Goal: Information Seeking & Learning: Check status

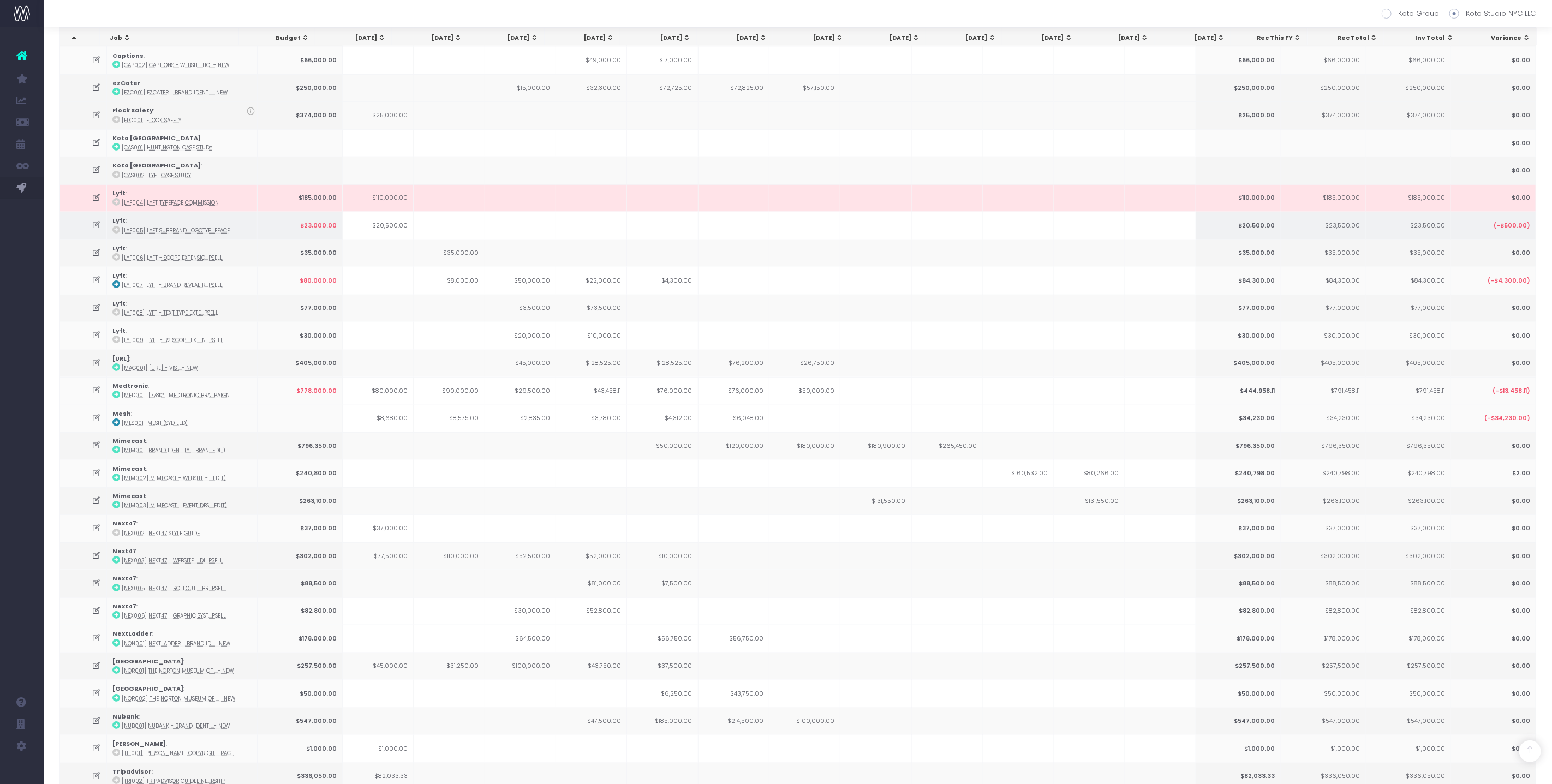
scroll to position [221, 0]
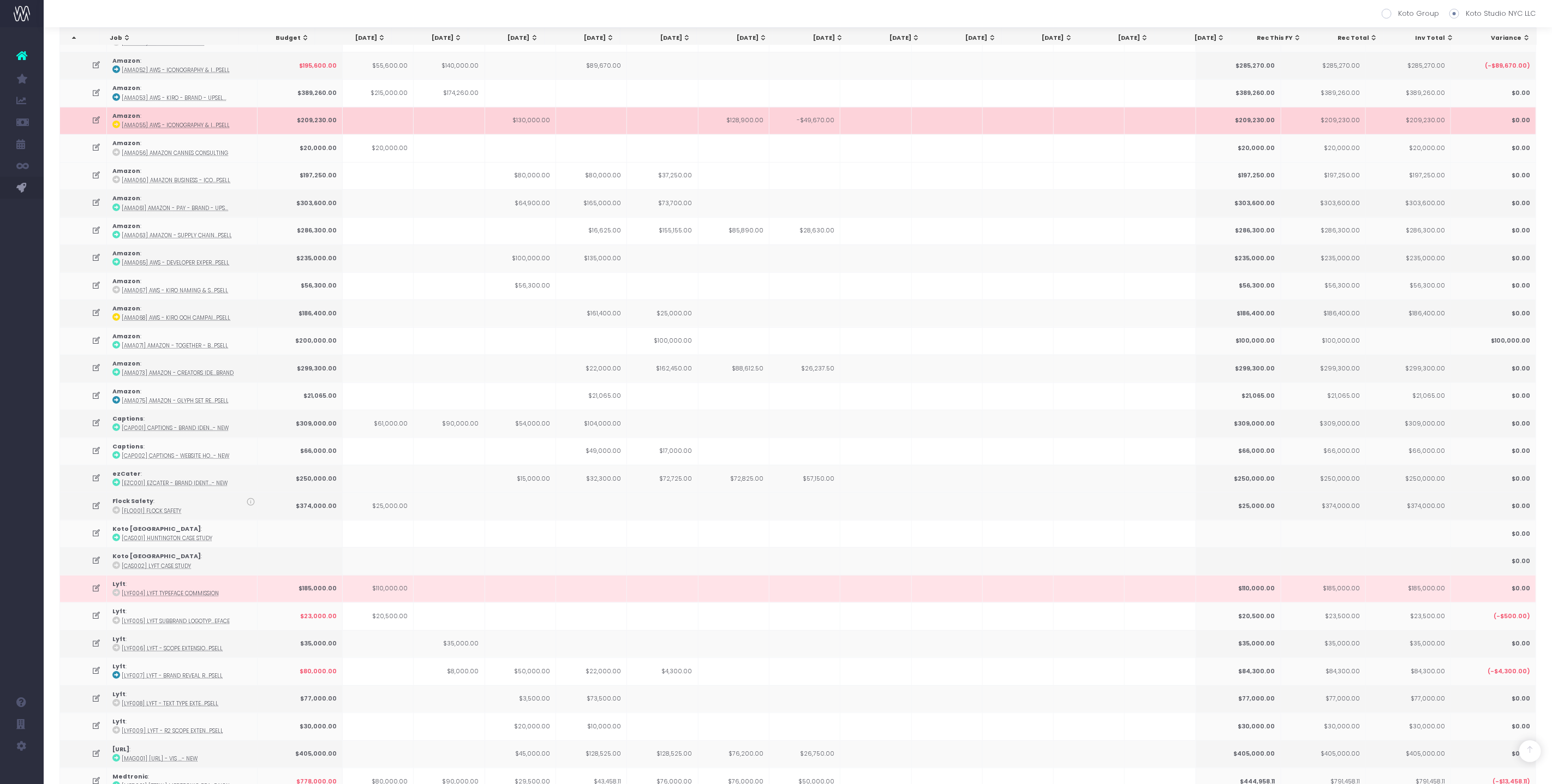
click at [668, 107] on td at bounding box center [662, 121] width 71 height 27
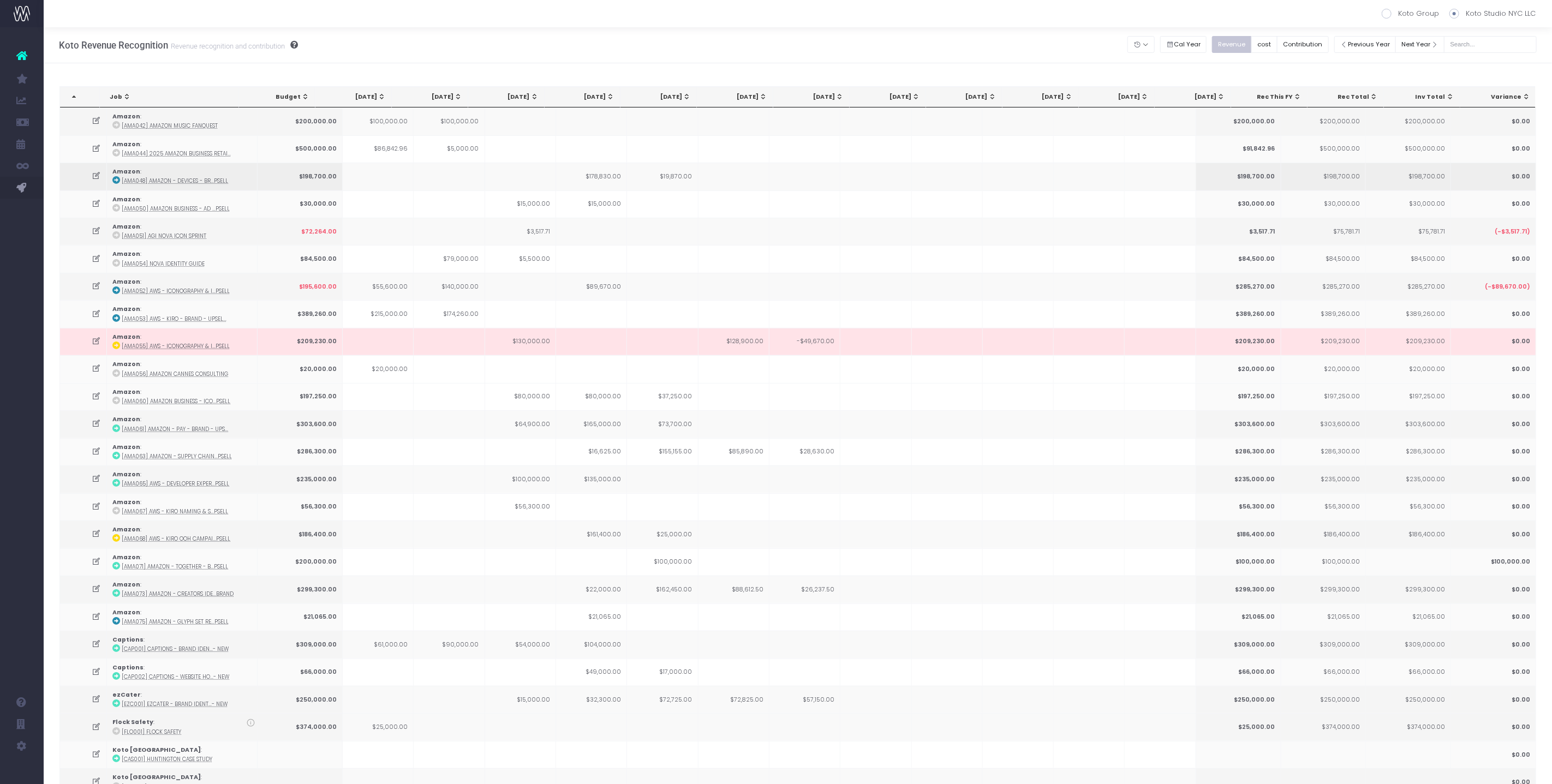
click at [532, 179] on td at bounding box center [520, 176] width 71 height 27
click at [1475, 52] on input "text" at bounding box center [1490, 44] width 93 height 17
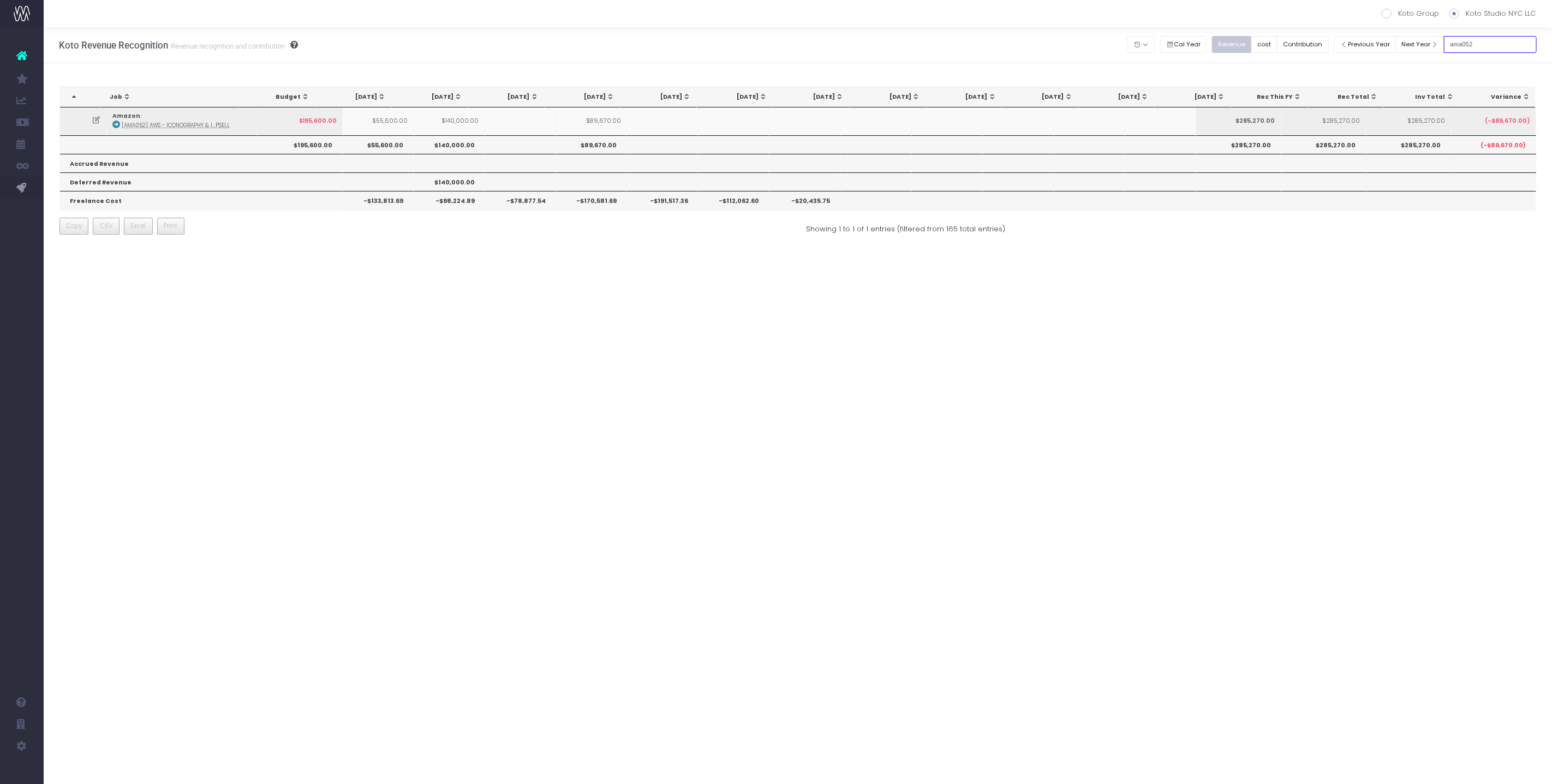
type input "ama052"
click at [94, 124] on icon at bounding box center [96, 120] width 9 height 9
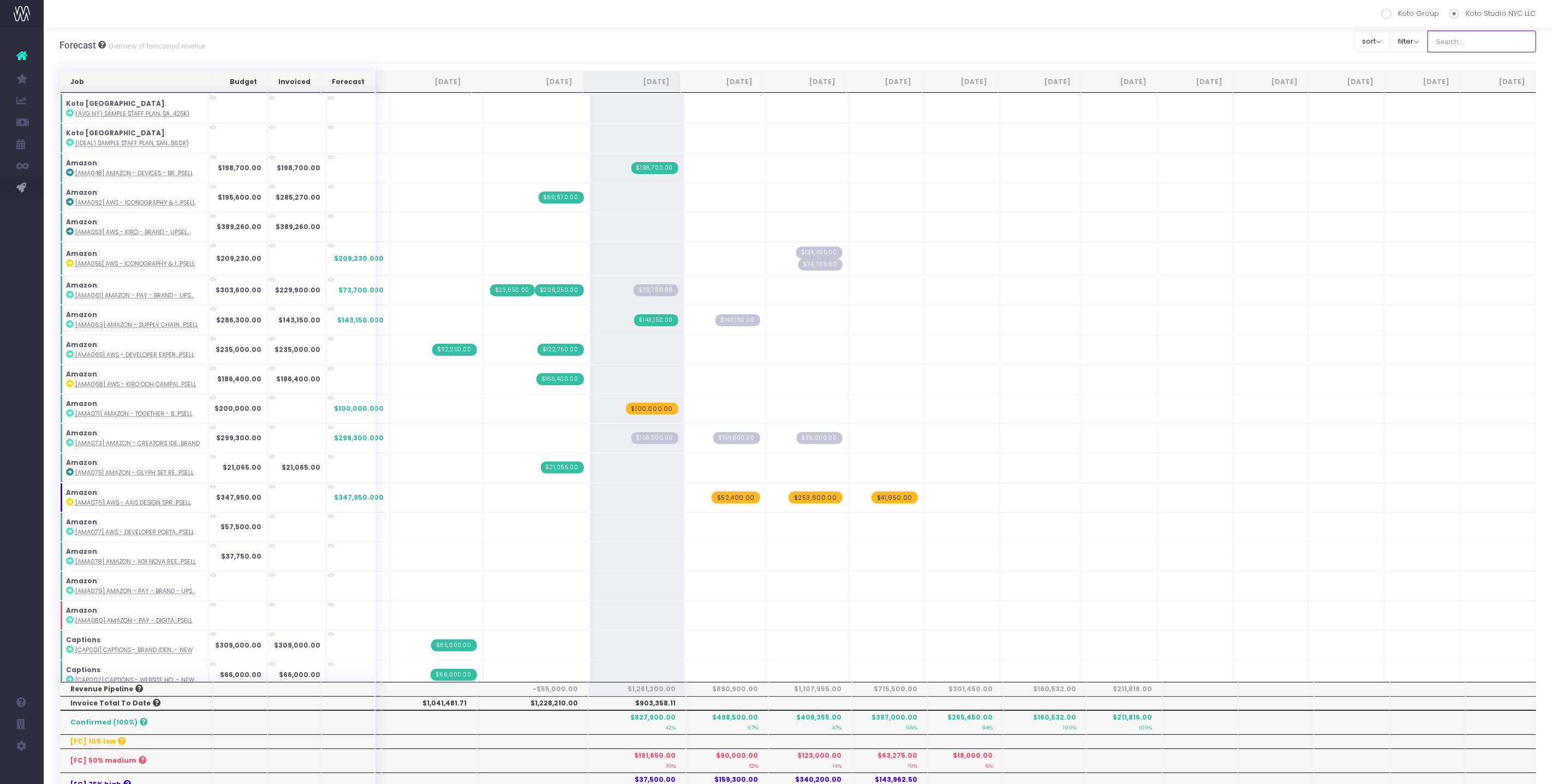
click at [1504, 44] on input "text" at bounding box center [1482, 42] width 109 height 22
click at [94, 230] on span "Koto Revenue Recognition" at bounding box center [101, 231] width 82 height 10
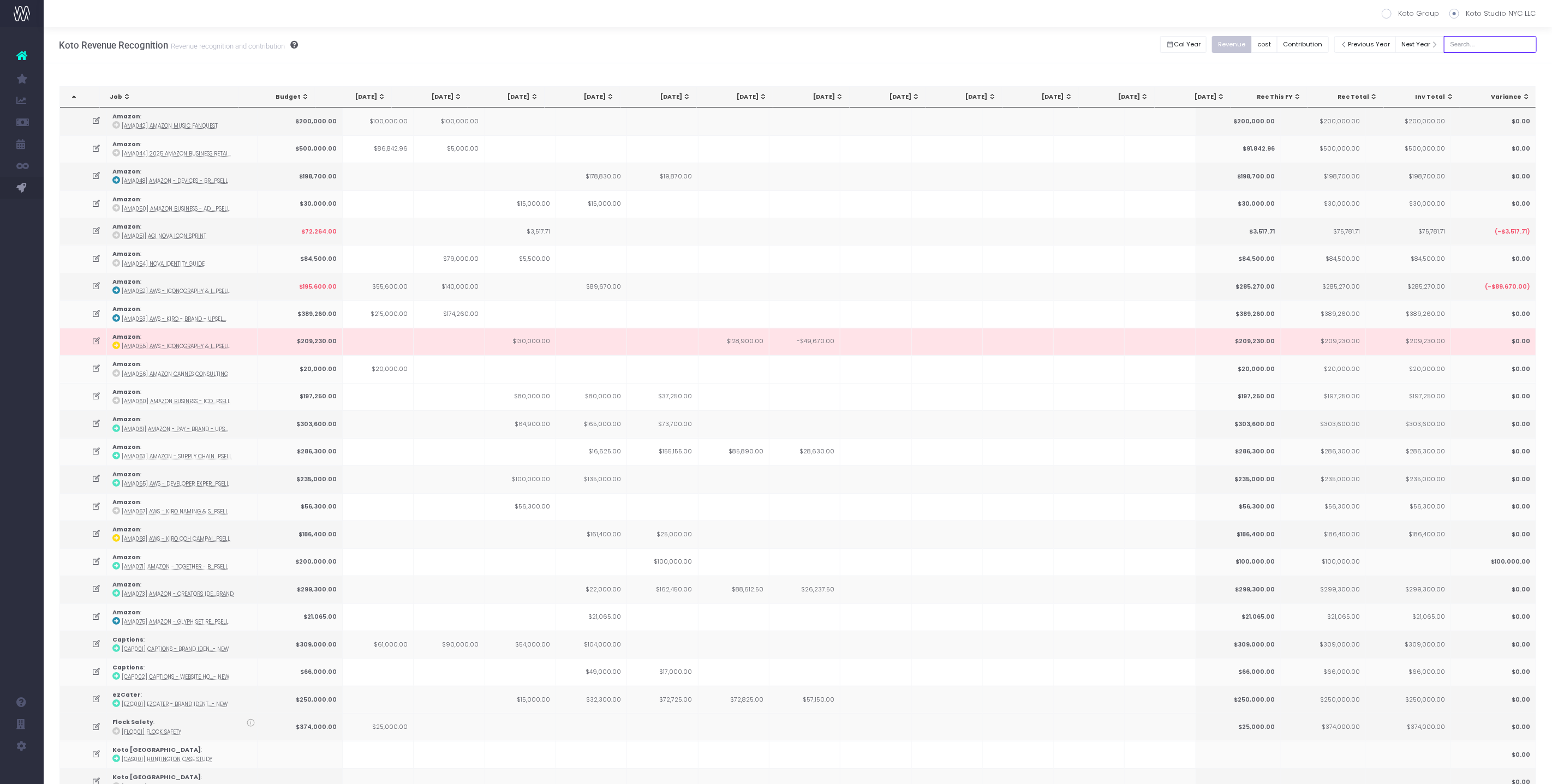
click at [1481, 44] on input "text" at bounding box center [1490, 44] width 93 height 17
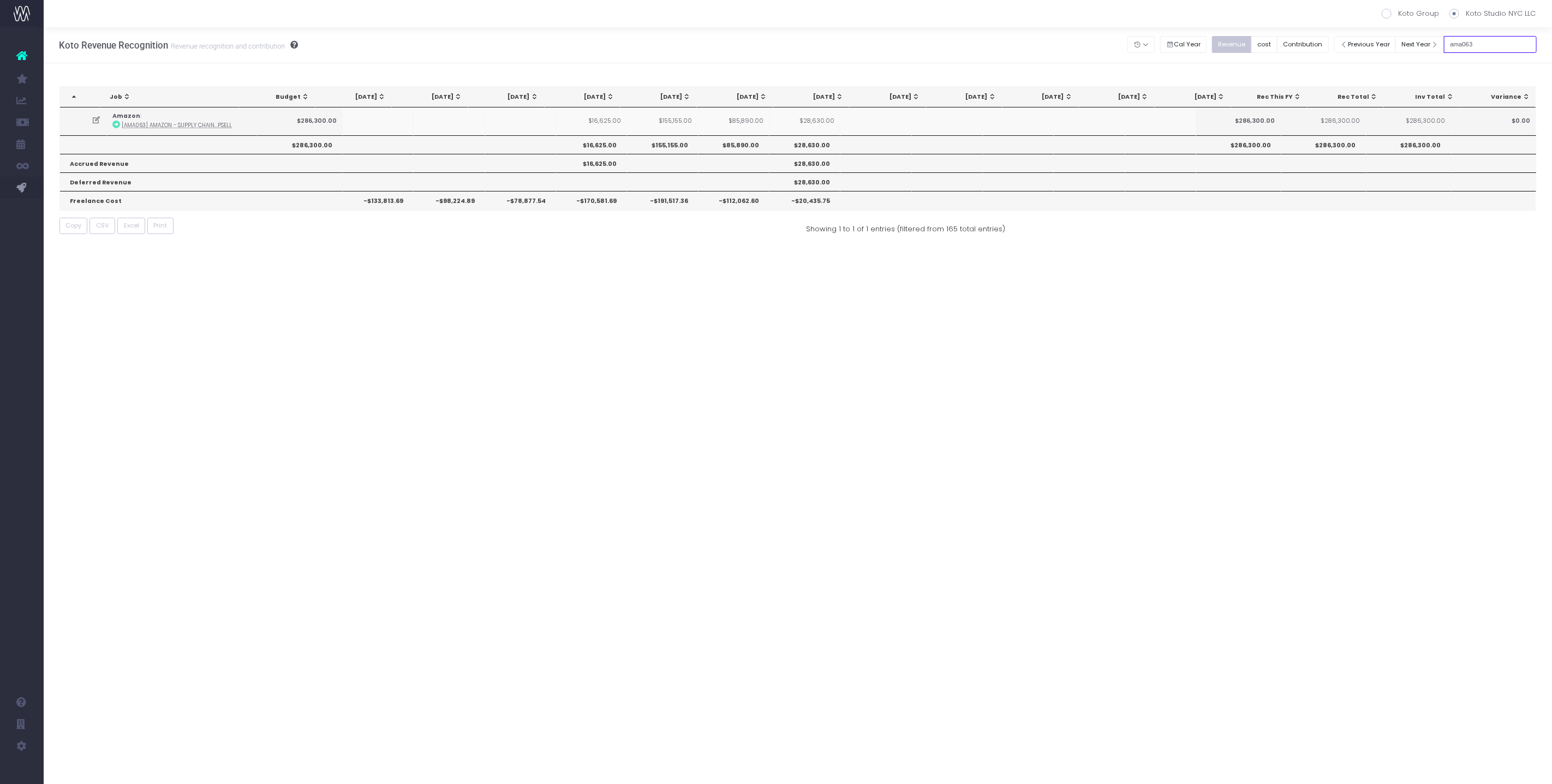
click at [1487, 49] on input "ama063" at bounding box center [1490, 44] width 93 height 17
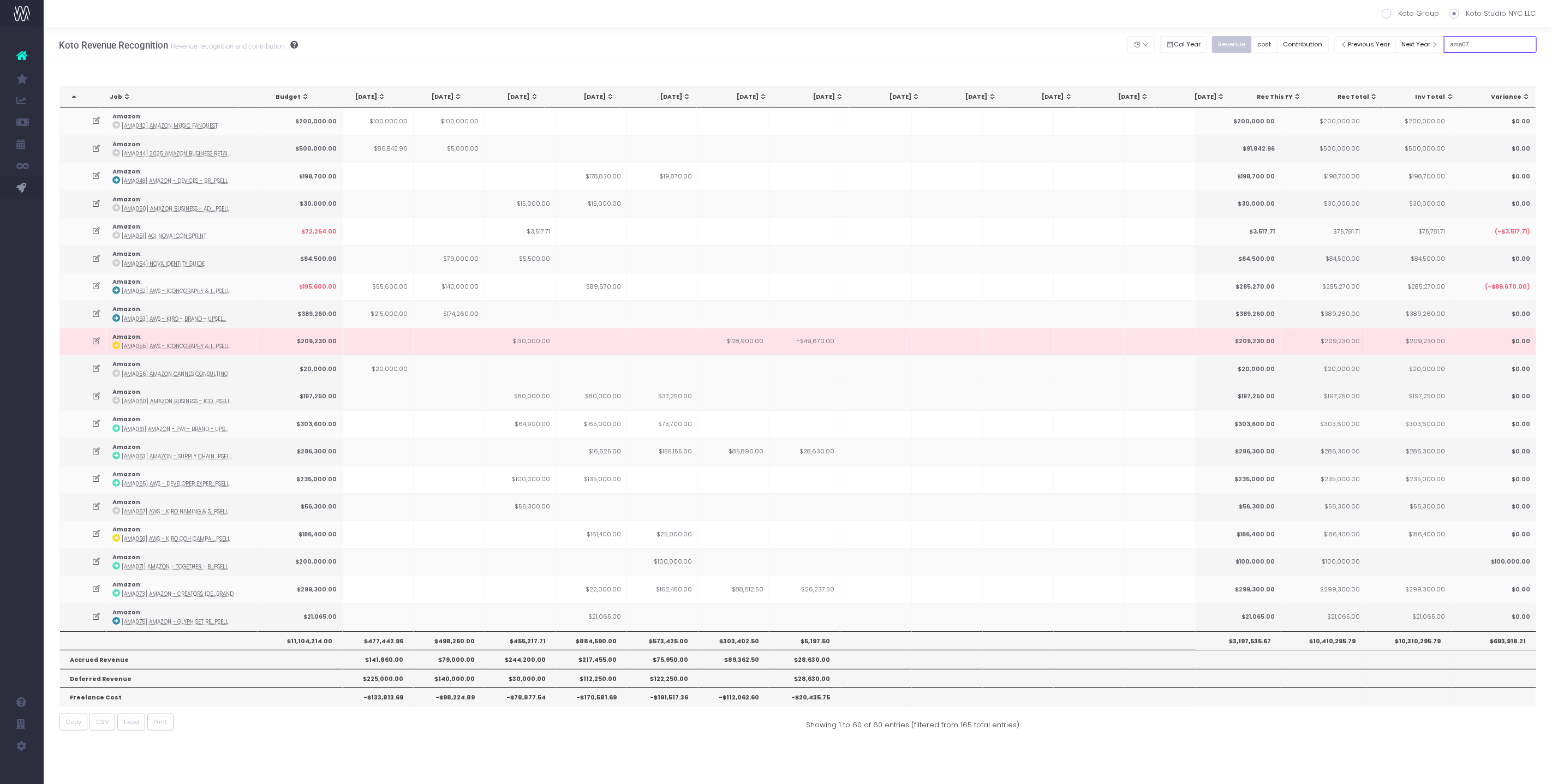
type input "ama073"
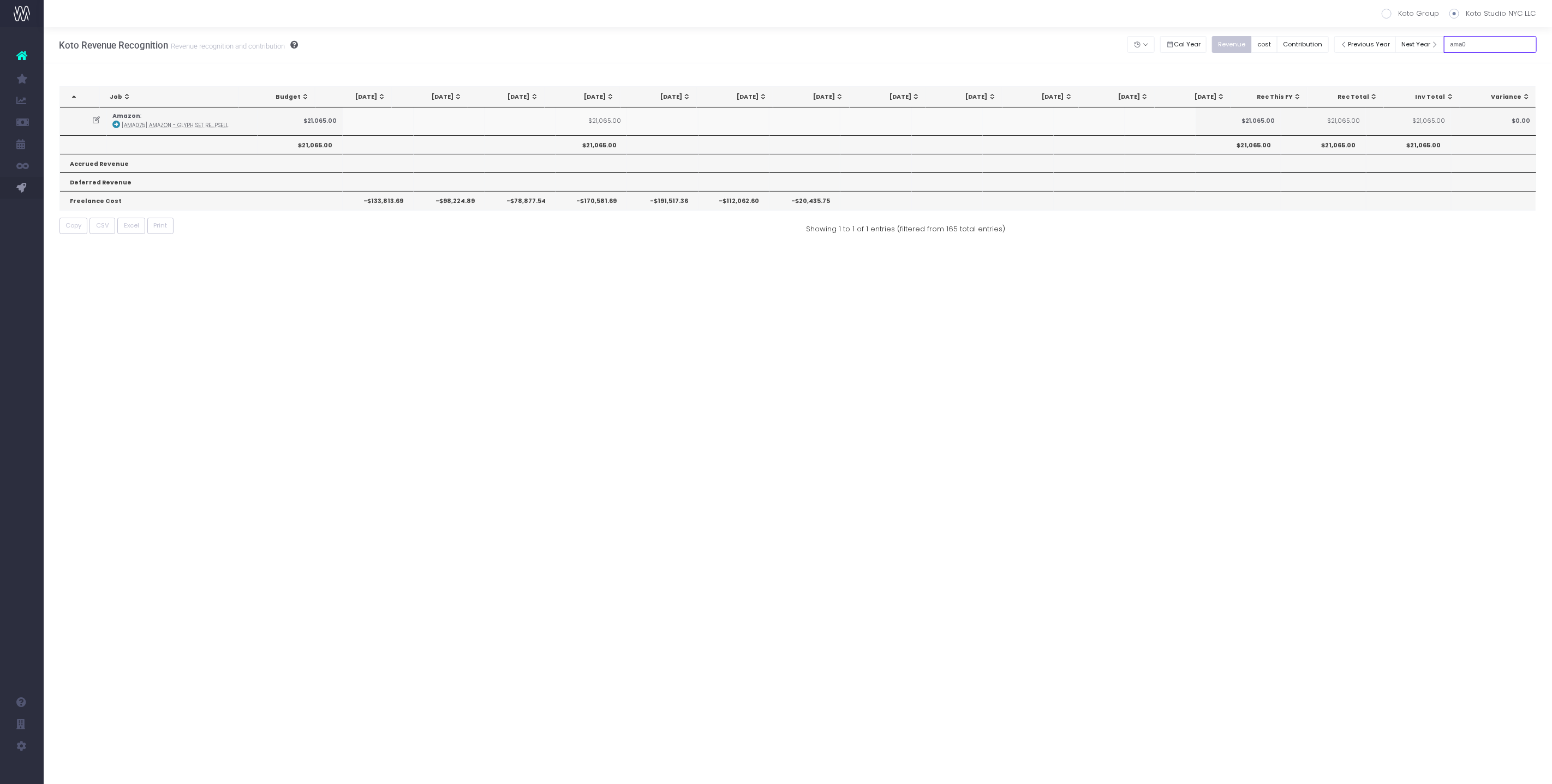
type input "ama"
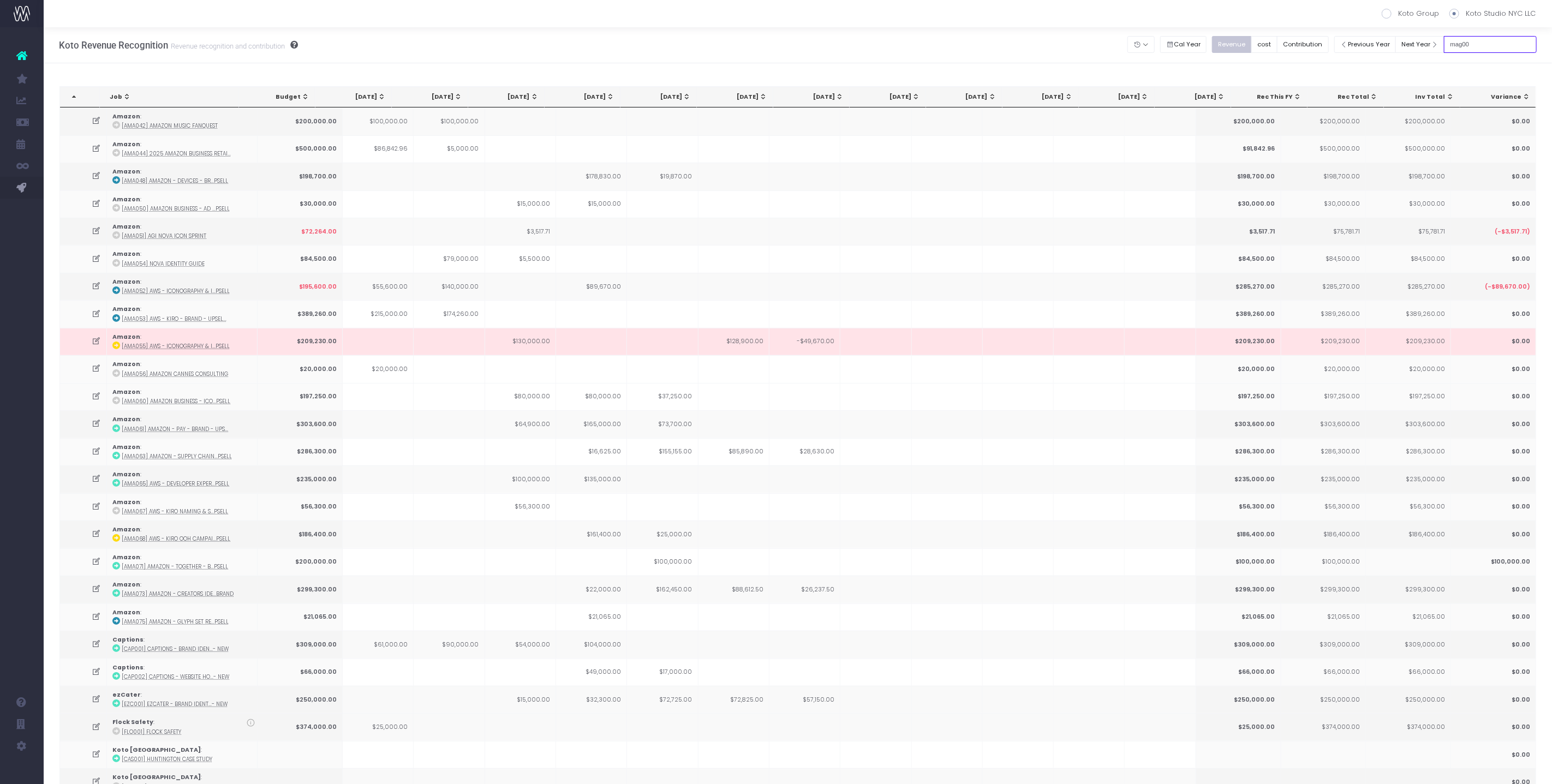
type input "mag001"
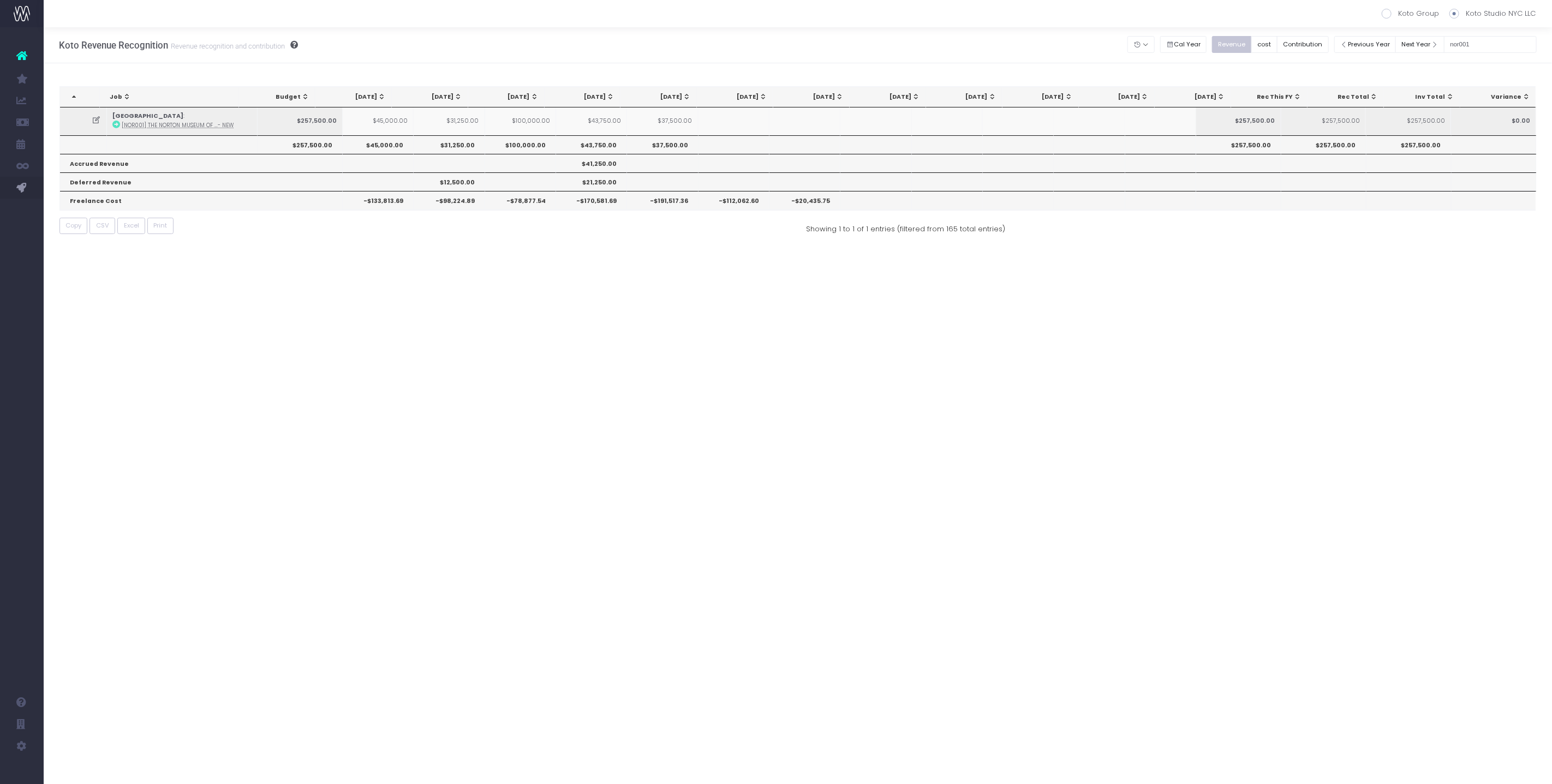
click at [98, 122] on icon at bounding box center [96, 120] width 9 height 9
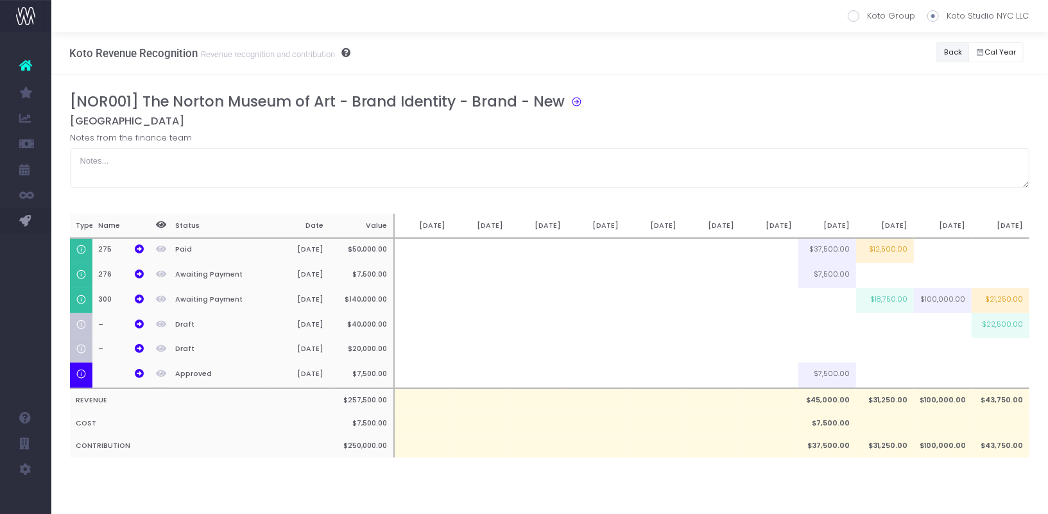
click at [949, 47] on button "Back" at bounding box center [952, 52] width 33 height 20
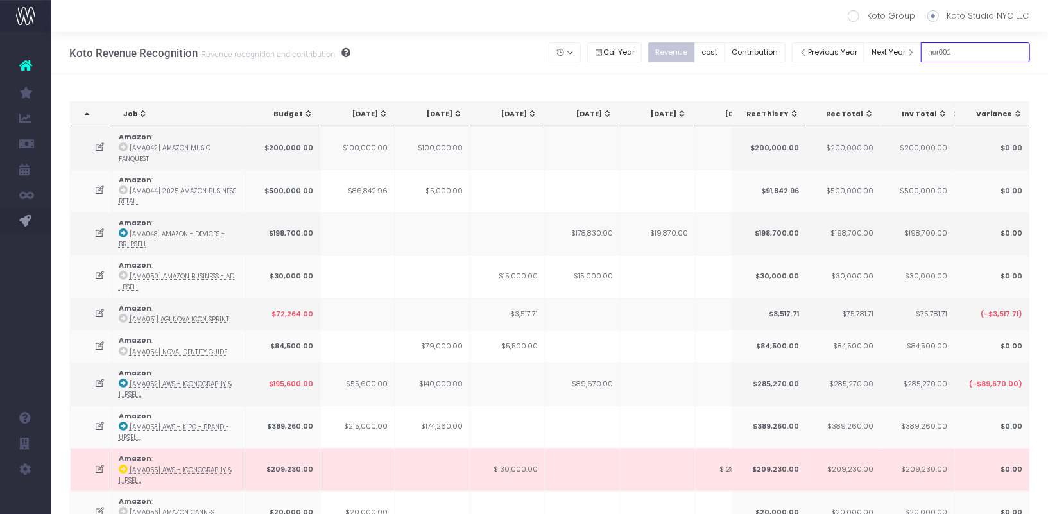
click at [986, 51] on input "nor001" at bounding box center [975, 52] width 109 height 20
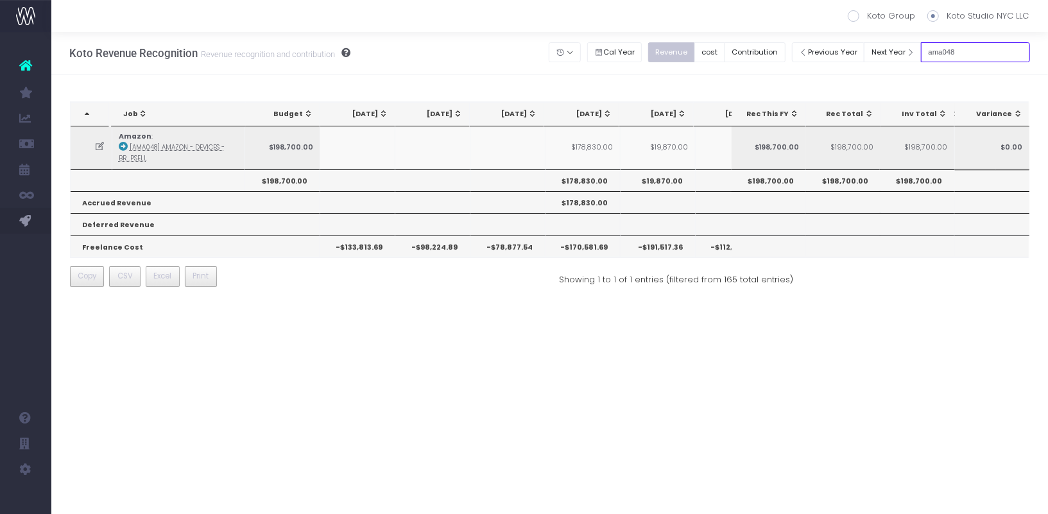
type input "ama048"
click at [591, 148] on td "$178,830.00" at bounding box center [582, 147] width 75 height 42
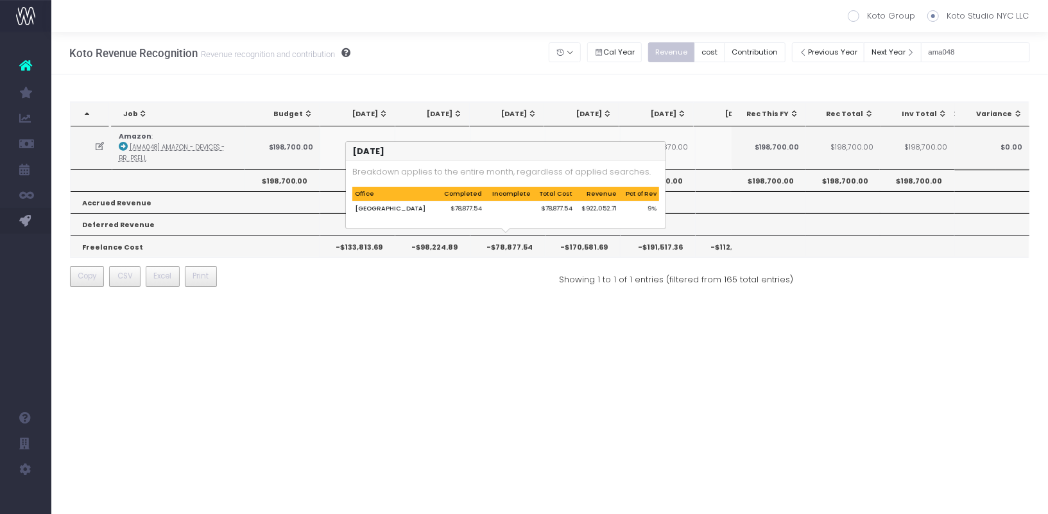
copy td "178,830.00"
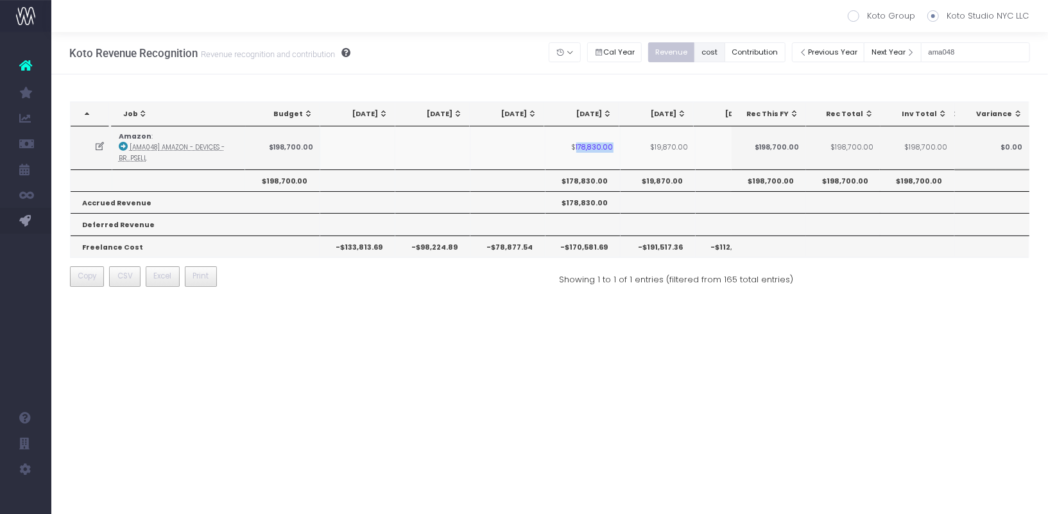
click at [725, 53] on button "cost" at bounding box center [709, 52] width 31 height 20
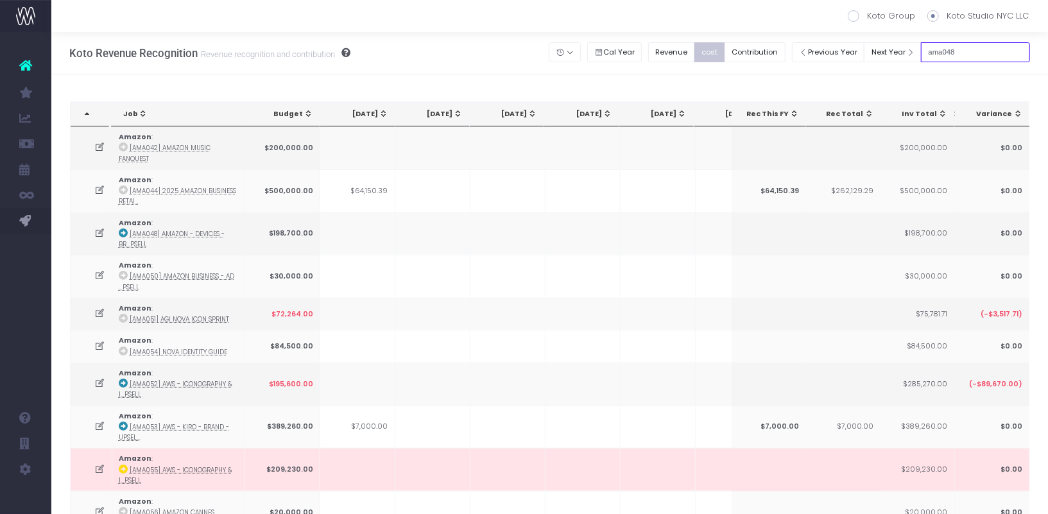
click at [975, 47] on input "ama048" at bounding box center [975, 52] width 109 height 20
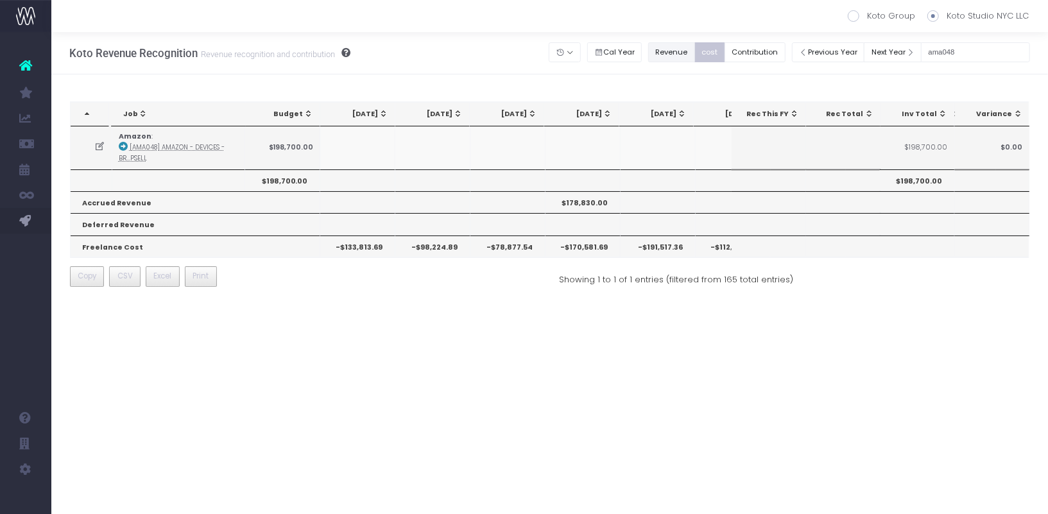
click at [695, 46] on button "Revenue" at bounding box center [671, 52] width 47 height 20
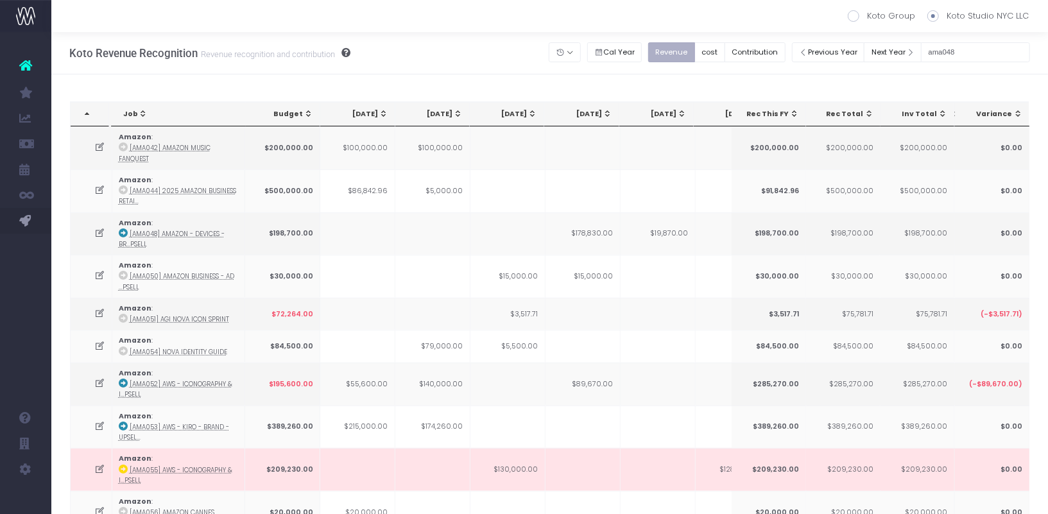
click at [683, 48] on button "Revenue" at bounding box center [671, 52] width 47 height 20
click at [998, 53] on input "ama048" at bounding box center [975, 52] width 109 height 20
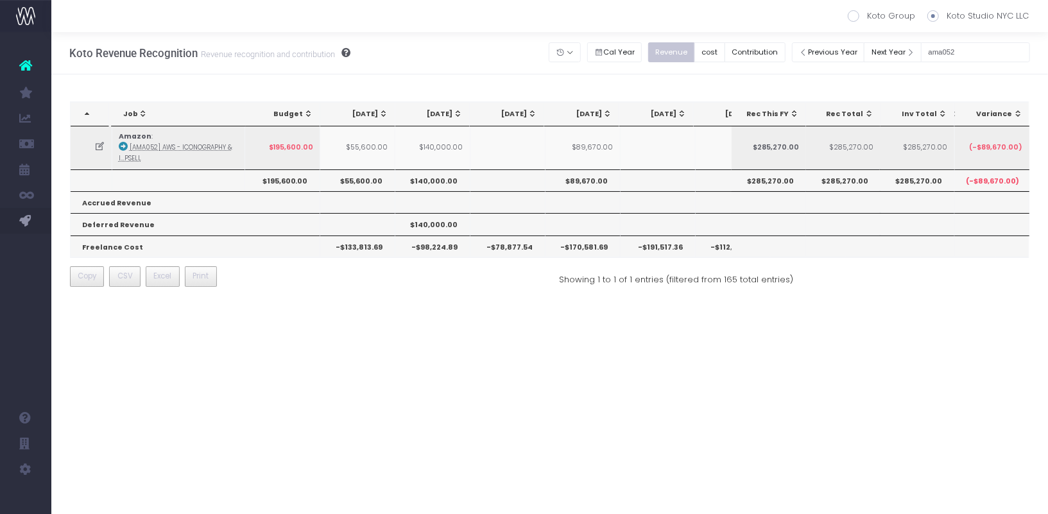
click at [583, 148] on td "$89,670.00" at bounding box center [582, 147] width 75 height 42
click at [96, 146] on icon at bounding box center [99, 146] width 11 height 11
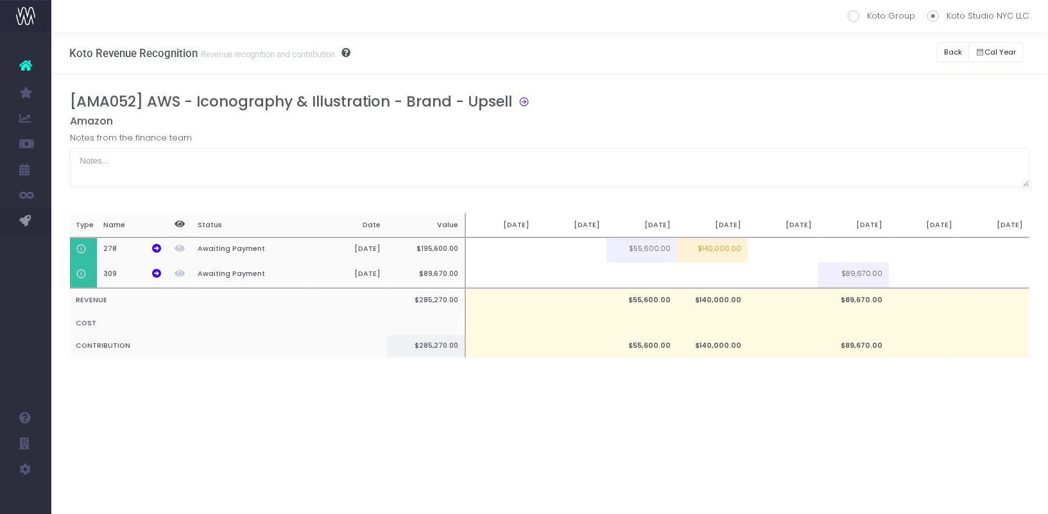
click at [446, 344] on th "$285,270.00" at bounding box center [426, 346] width 78 height 23
copy th "285,270.00"
click at [952, 55] on button "Back" at bounding box center [952, 52] width 33 height 20
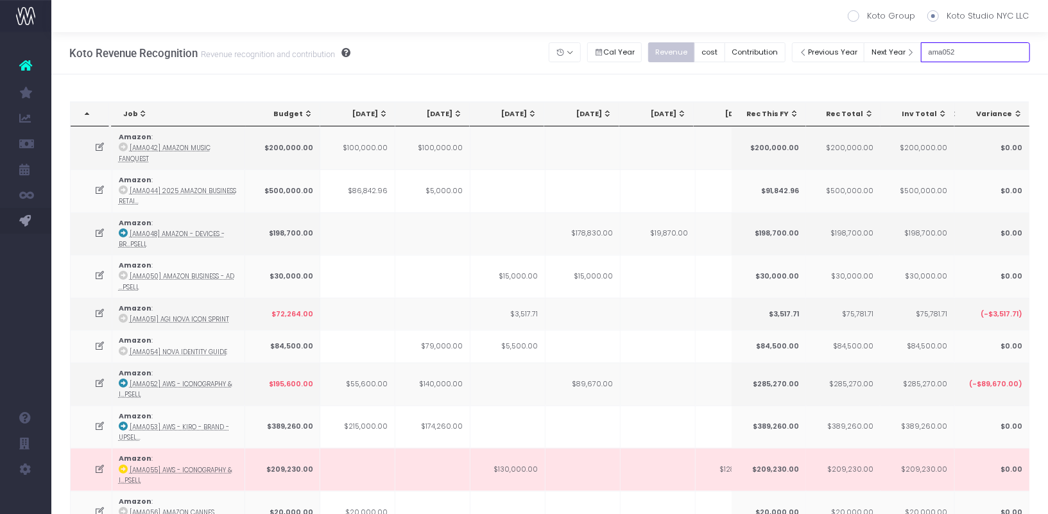
click at [995, 53] on input "ama052" at bounding box center [975, 52] width 109 height 20
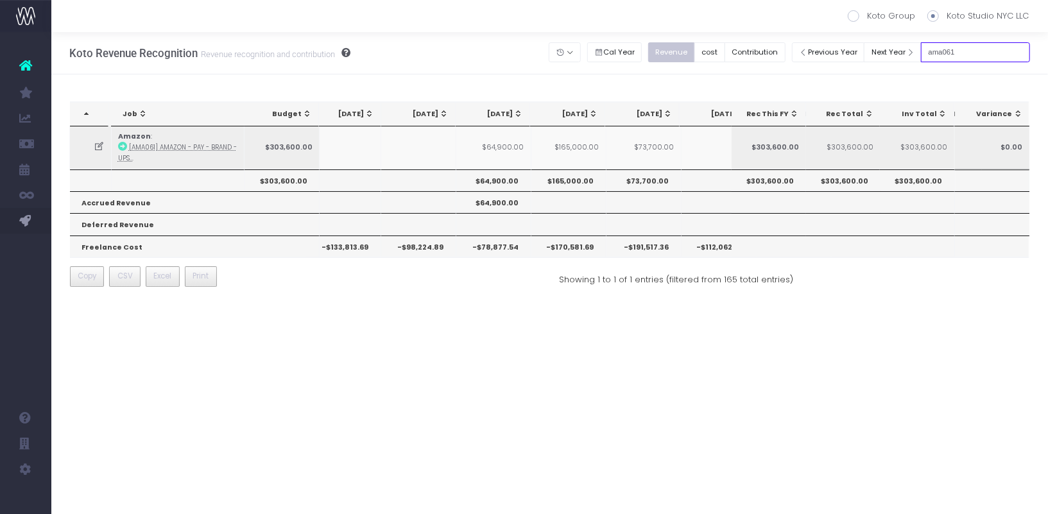
scroll to position [0, 15]
click at [998, 42] on input "ama073" at bounding box center [975, 52] width 109 height 20
click at [993, 56] on input "ama073" at bounding box center [975, 52] width 109 height 20
click at [989, 47] on input "ama075" at bounding box center [975, 52] width 109 height 20
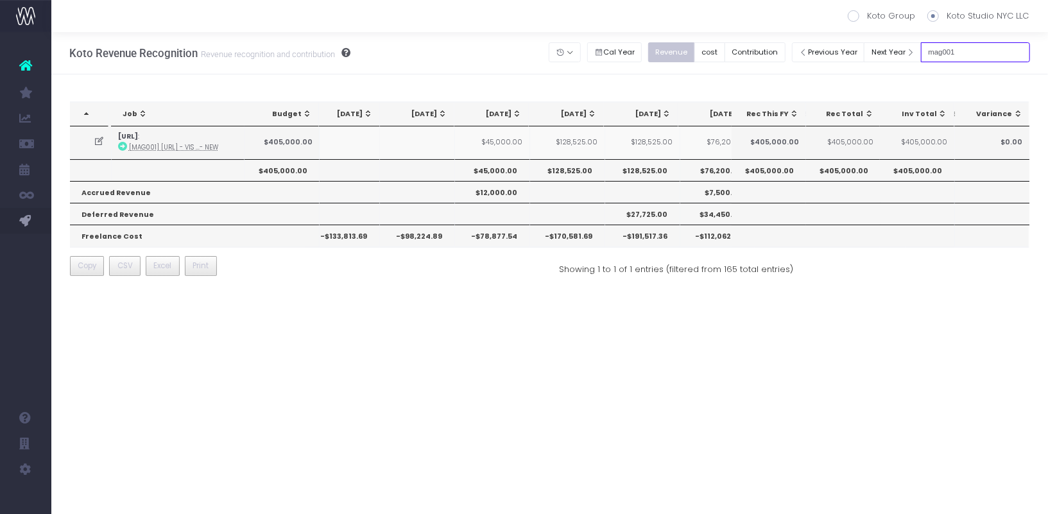
click at [989, 51] on input "mag001" at bounding box center [975, 52] width 109 height 20
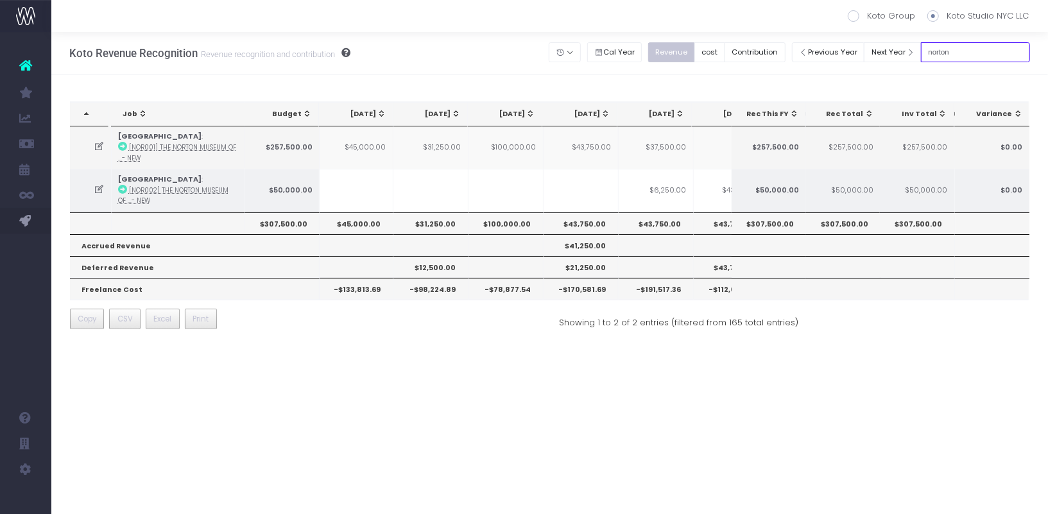
scroll to position [0, 0]
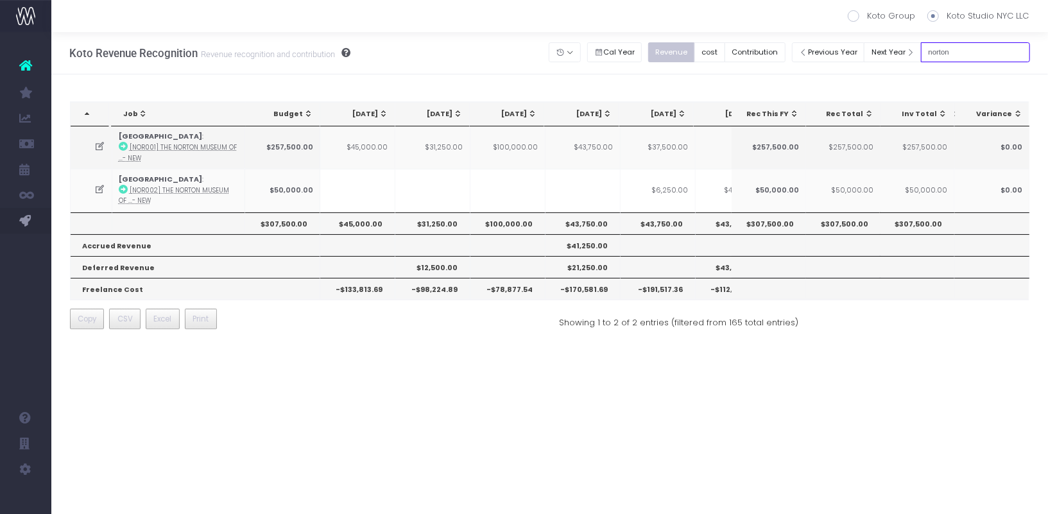
click at [970, 52] on input "norton" at bounding box center [975, 52] width 109 height 20
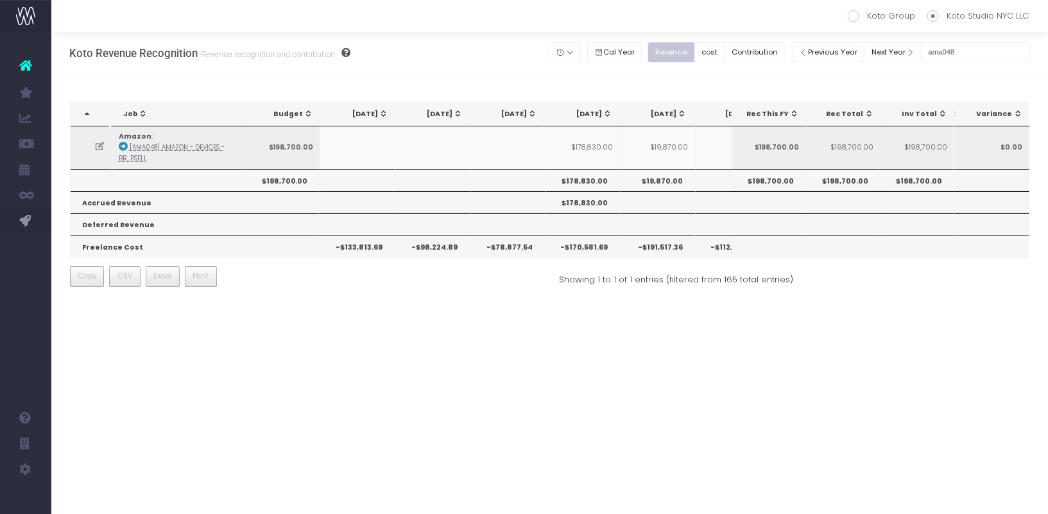
click at [603, 149] on td "$178,830.00" at bounding box center [582, 147] width 75 height 42
copy td "178,830.00"
click at [969, 43] on input "ama048" at bounding box center [975, 52] width 109 height 20
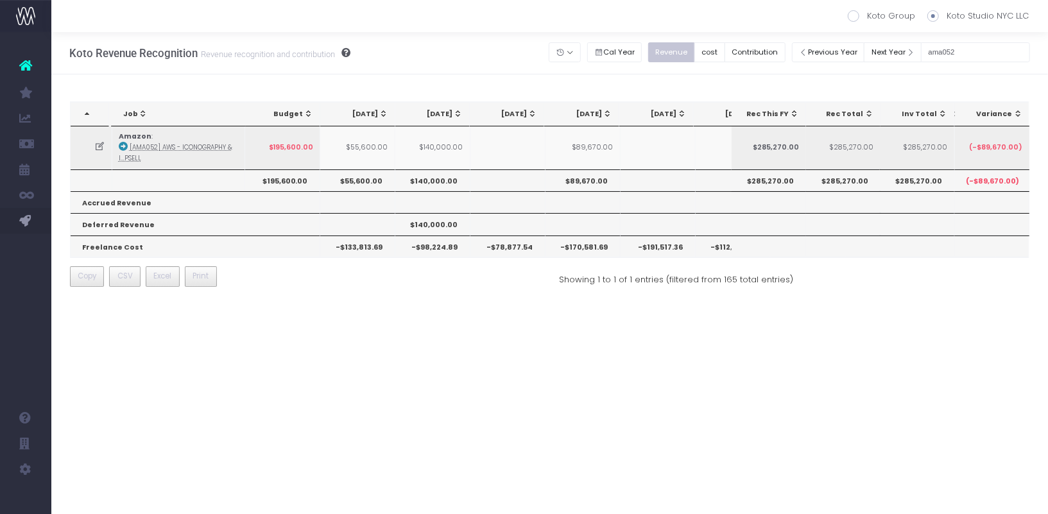
click at [376, 141] on td "$55,600.00" at bounding box center [357, 147] width 75 height 42
copy td "$"
click at [371, 146] on td "$55,600.00" at bounding box center [357, 147] width 75 height 42
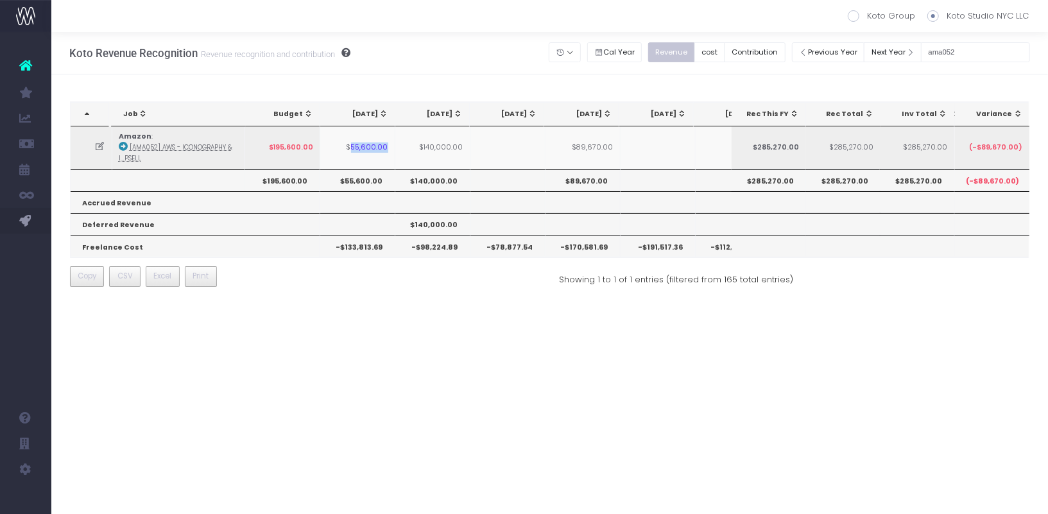
copy td "55,600.00"
click at [440, 146] on td "$140,000.00" at bounding box center [432, 147] width 75 height 42
copy td "140,000.00"
click at [590, 141] on td "$89,670.00" at bounding box center [582, 147] width 75 height 42
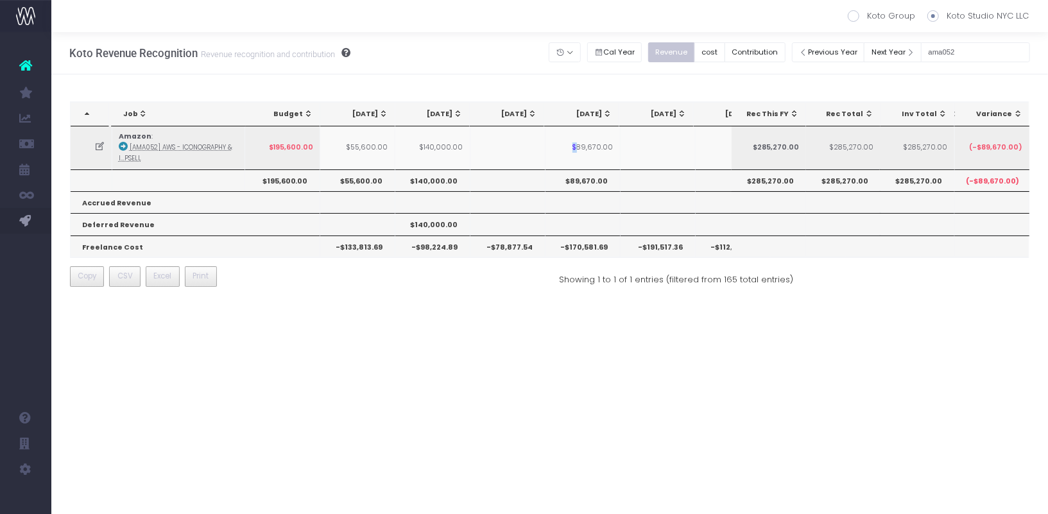
click at [590, 141] on td "$89,670.00" at bounding box center [582, 147] width 75 height 42
copy td "$"
click at [603, 142] on td "$89,670.00" at bounding box center [582, 147] width 75 height 42
copy td "89,670.00"
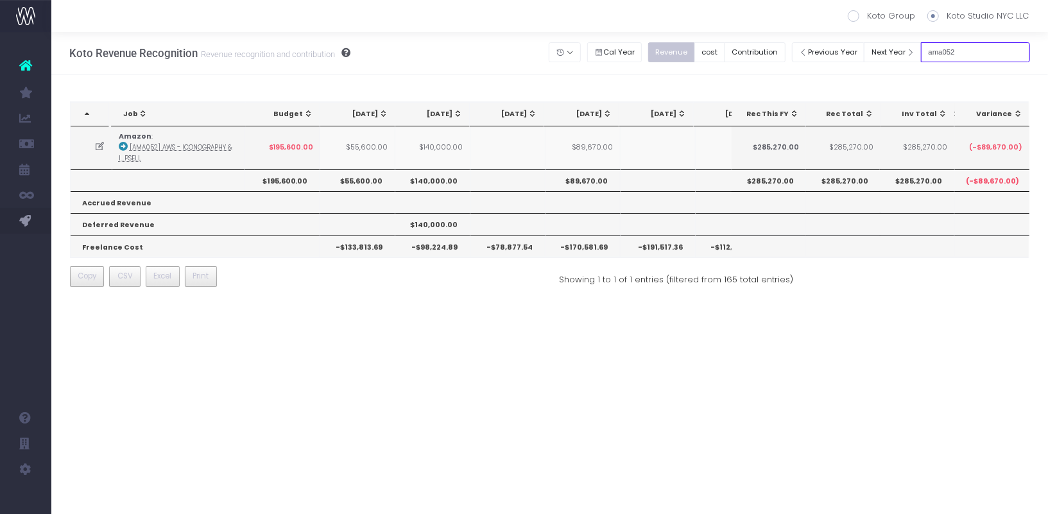
click at [993, 51] on input "ama052" at bounding box center [975, 52] width 109 height 20
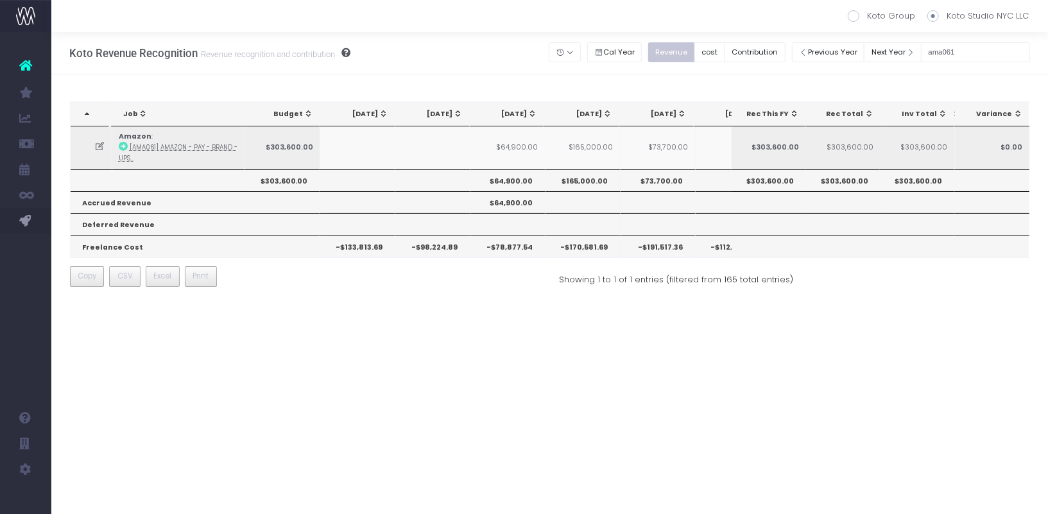
click at [520, 145] on td "$64,900.00" at bounding box center [507, 147] width 75 height 42
copy td "64,900.00"
click at [597, 142] on td "$165,000.00" at bounding box center [582, 147] width 75 height 42
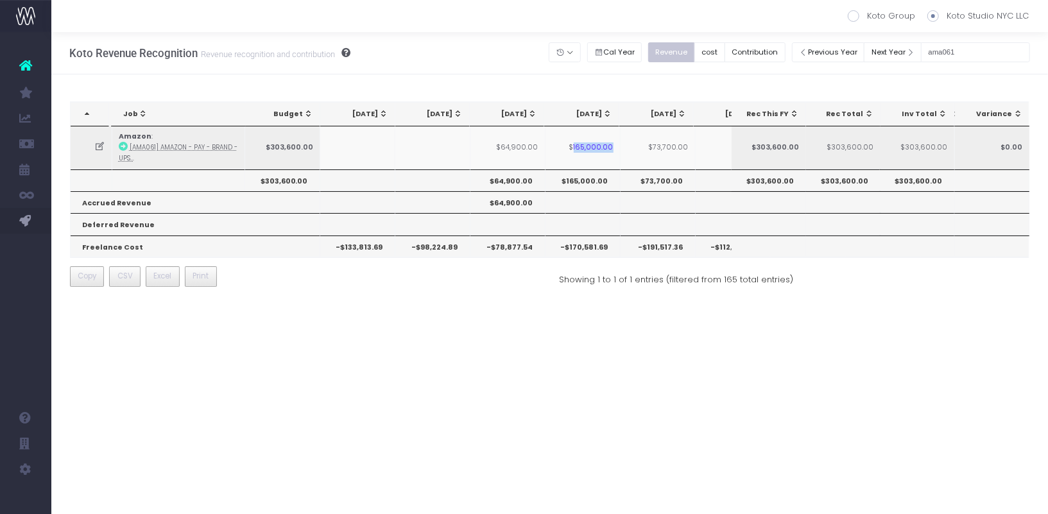
copy td "165,000.00"
click at [975, 41] on div "Previous Year Next Year ama061" at bounding box center [911, 52] width 238 height 26
click at [975, 42] on div "Previous Year Next Year ama061" at bounding box center [911, 52] width 238 height 26
click at [979, 47] on input "ama061" at bounding box center [975, 52] width 109 height 20
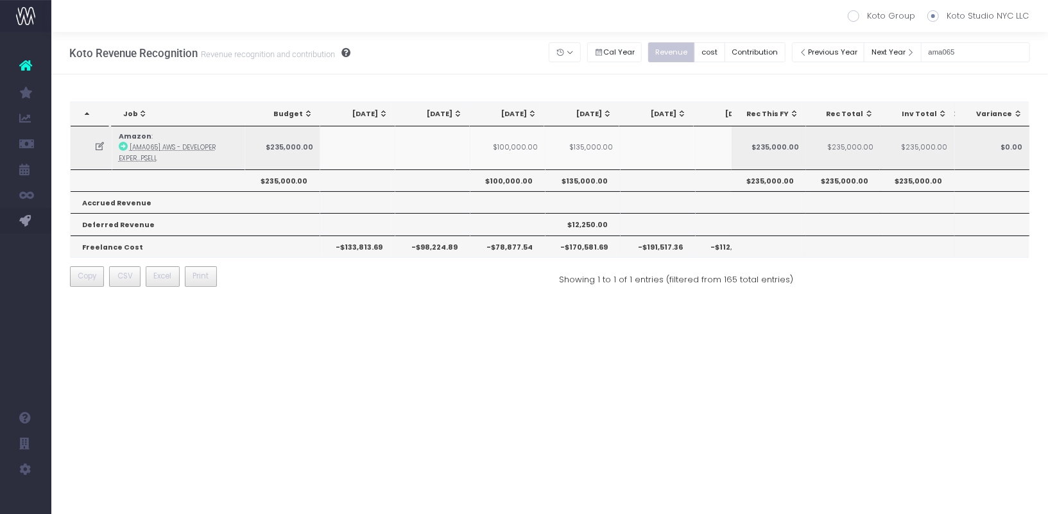
click at [515, 144] on td "$100,000.00" at bounding box center [507, 147] width 75 height 42
click at [584, 148] on td "$135,000.00" at bounding box center [582, 147] width 75 height 42
click at [998, 49] on input "ama065" at bounding box center [975, 52] width 109 height 20
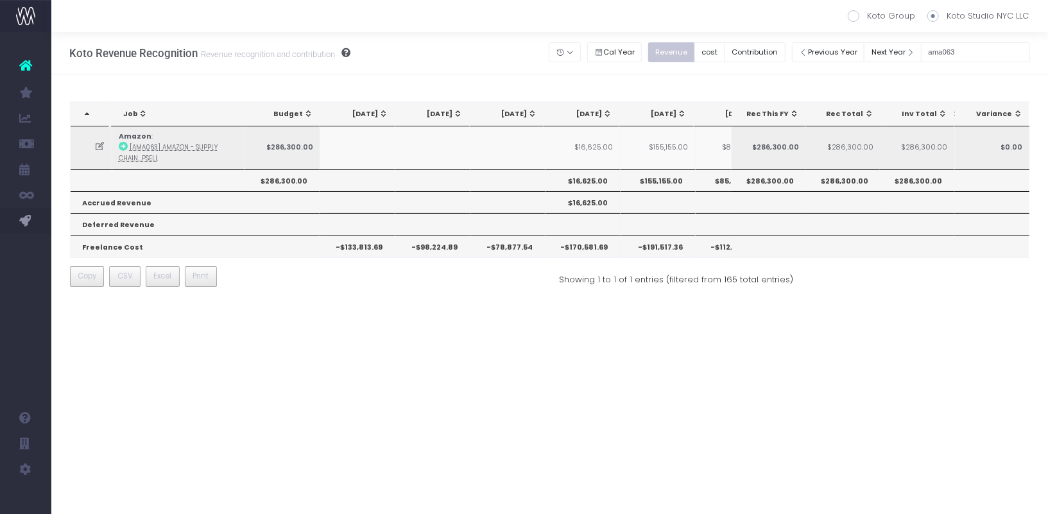
click at [608, 141] on td "$16,625.00" at bounding box center [582, 147] width 75 height 42
click at [603, 144] on td "$16,625.00" at bounding box center [582, 147] width 75 height 42
click at [997, 56] on input "ama063" at bounding box center [975, 52] width 109 height 20
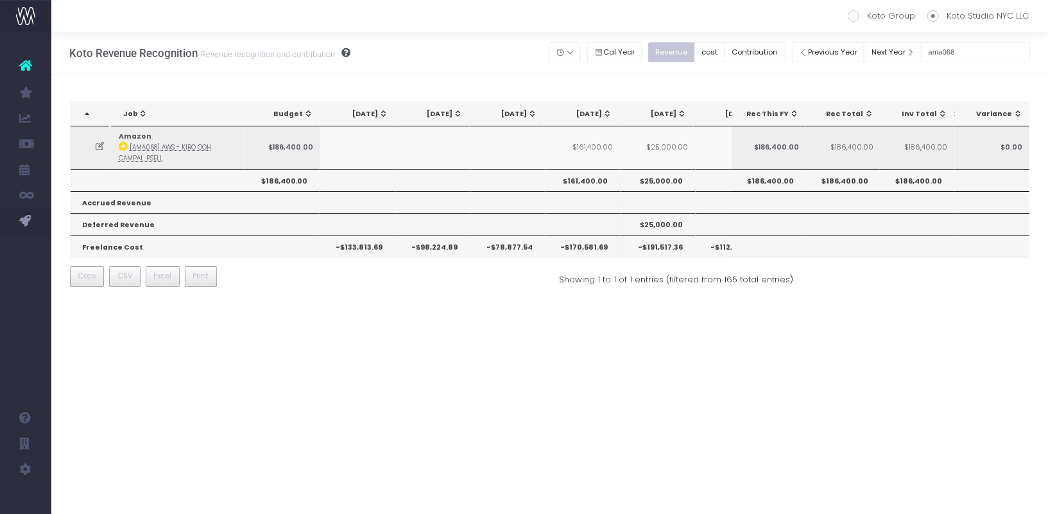
click at [601, 146] on td "$161,400.00" at bounding box center [582, 147] width 75 height 42
click at [982, 53] on input "ama068" at bounding box center [975, 52] width 109 height 20
click at [1002, 50] on input "ama071" at bounding box center [975, 52] width 109 height 20
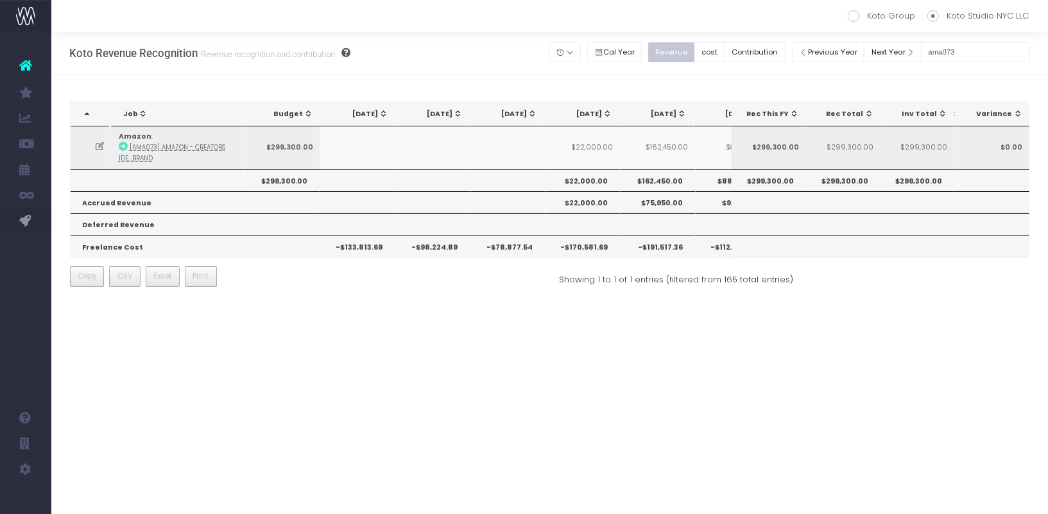
click at [593, 145] on td "$22,000.00" at bounding box center [582, 147] width 75 height 42
click at [991, 57] on input "ama073" at bounding box center [975, 52] width 109 height 20
click at [598, 141] on td "$21,065.00" at bounding box center [582, 147] width 75 height 42
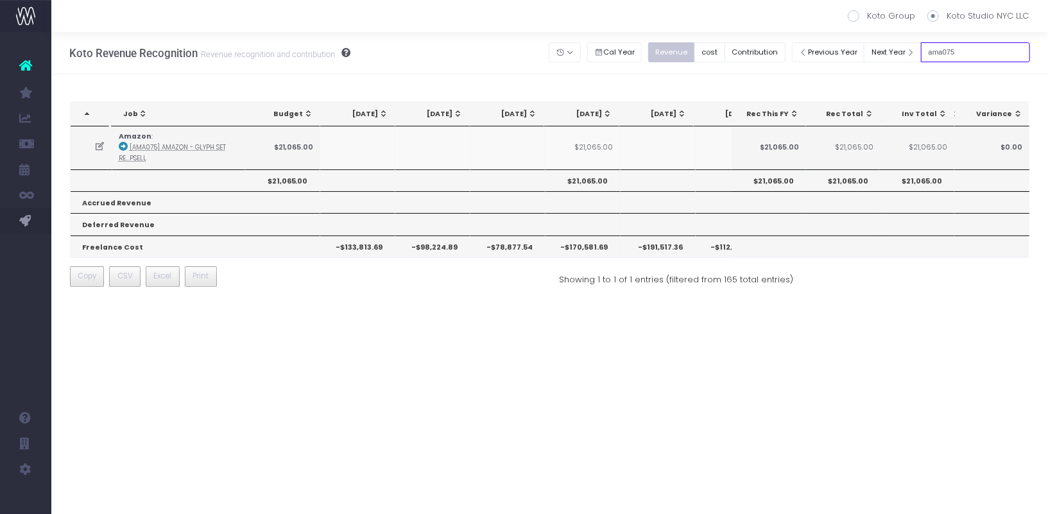
click at [982, 50] on input "ama075" at bounding box center [975, 52] width 109 height 20
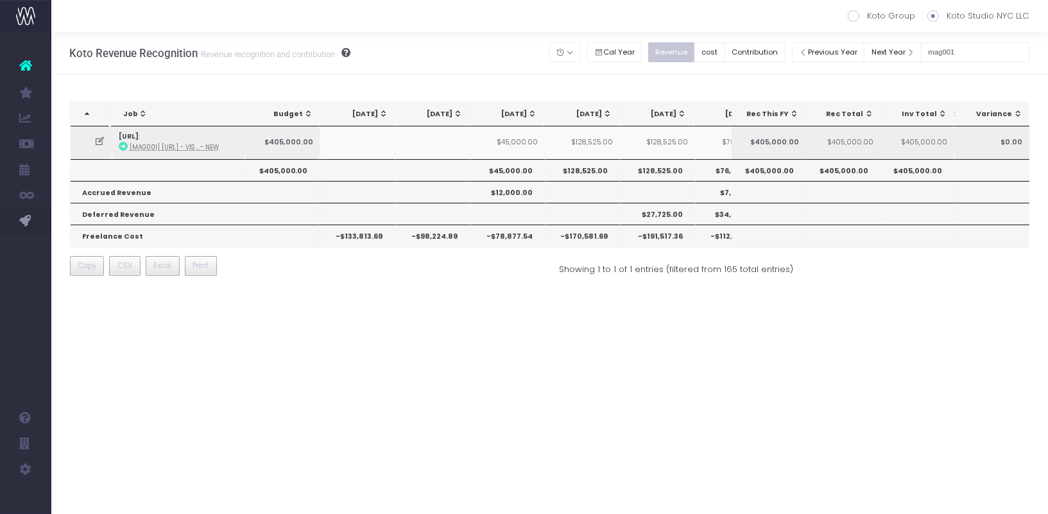
click at [522, 142] on td "$45,000.00" at bounding box center [507, 141] width 75 height 31
click at [595, 146] on td "$128,525.00" at bounding box center [582, 141] width 75 height 31
click at [971, 38] on div "Previous Year Next Year mag001" at bounding box center [911, 49] width 238 height 33
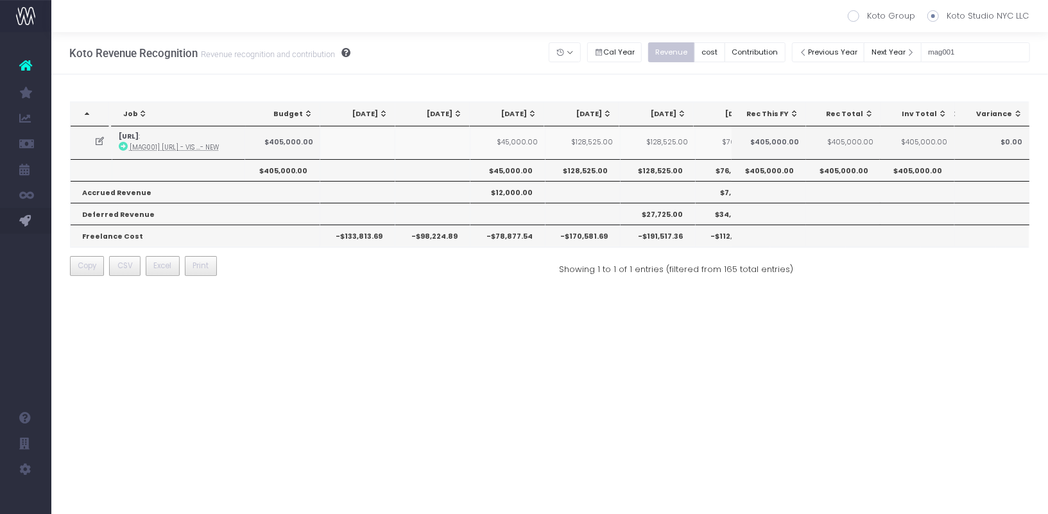
click at [971, 38] on div "Previous Year Next Year mag001" at bounding box center [911, 49] width 238 height 33
click at [971, 43] on input "mag001" at bounding box center [975, 52] width 109 height 20
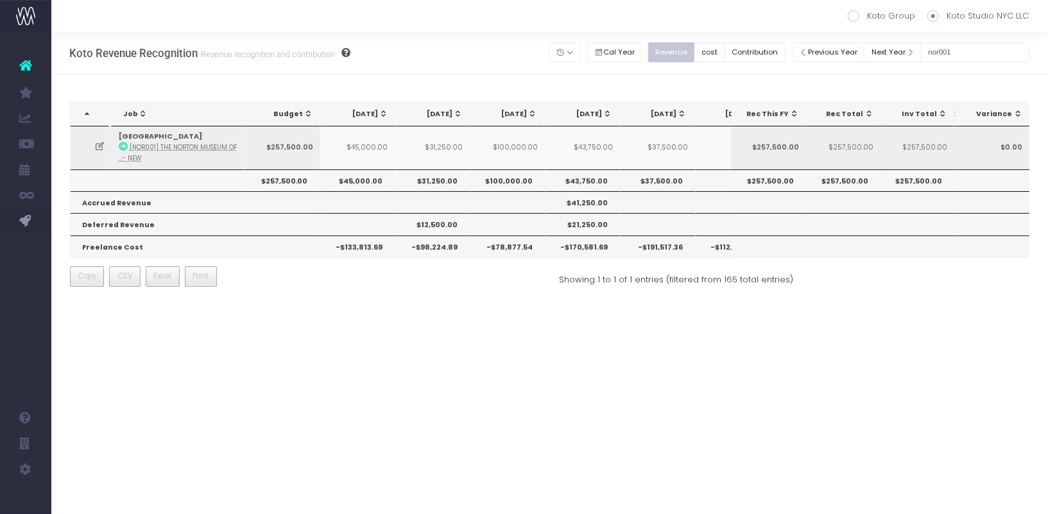
click at [371, 142] on td "$45,000.00" at bounding box center [357, 147] width 75 height 42
click at [447, 144] on td "$31,250.00" at bounding box center [432, 147] width 75 height 42
click at [524, 148] on td "$100,000.00" at bounding box center [507, 147] width 75 height 42
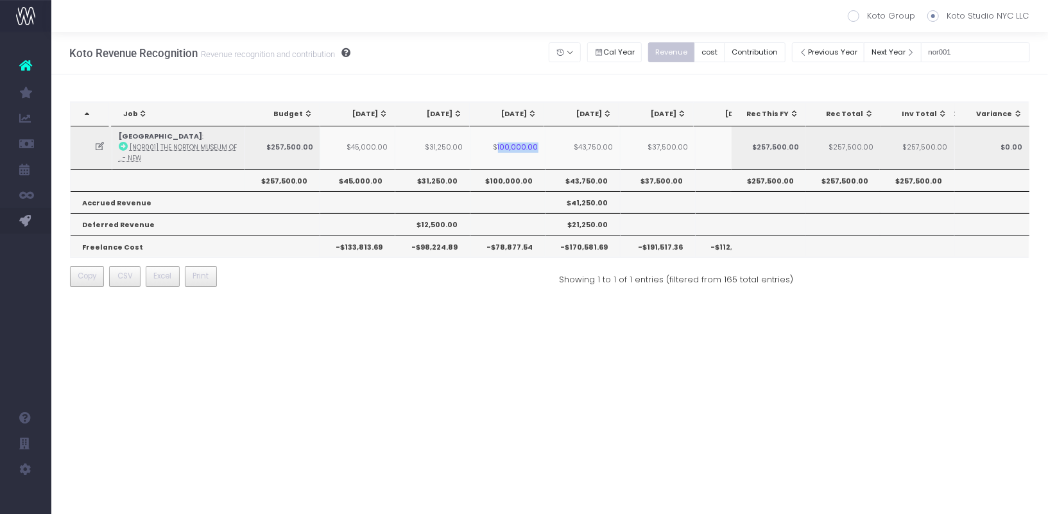
click at [524, 148] on td "$100,000.00" at bounding box center [507, 147] width 75 height 42
click at [971, 44] on input "nor001" at bounding box center [975, 52] width 109 height 20
paste input "100,000.00"
type input "100,000.00"
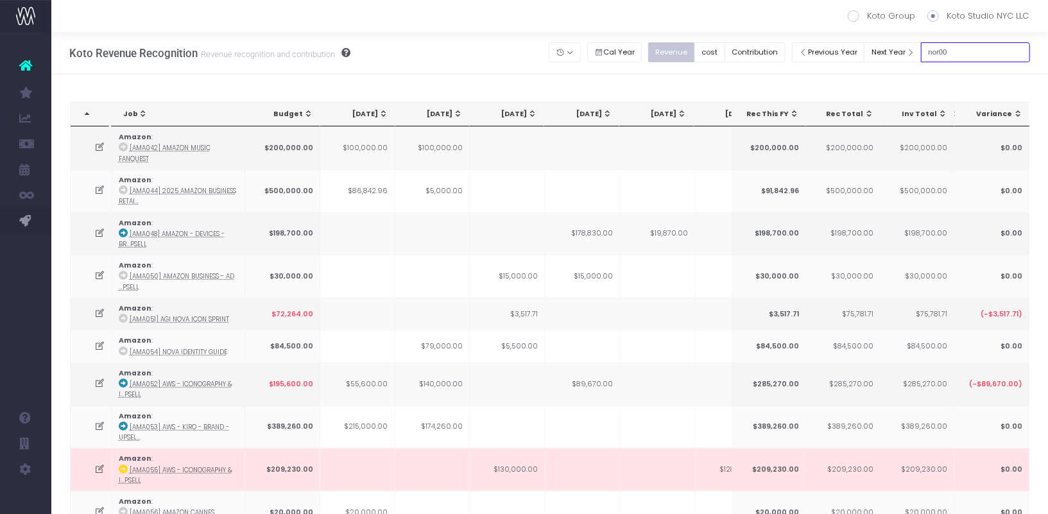
type input "nor001"
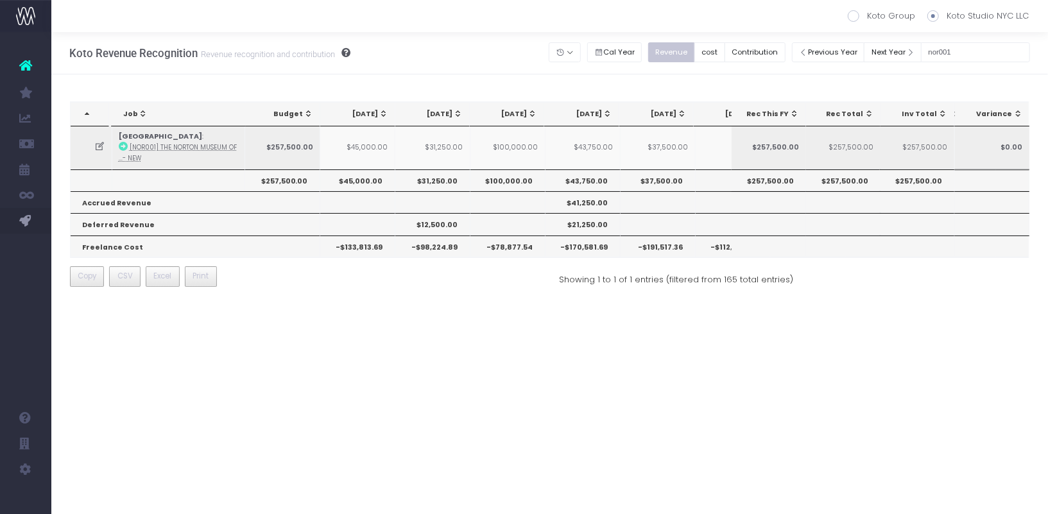
click at [454, 147] on td "$31,250.00" at bounding box center [432, 147] width 75 height 42
click at [526, 143] on td "$100,000.00" at bounding box center [507, 147] width 75 height 42
click at [592, 148] on td "$43,750.00" at bounding box center [582, 147] width 75 height 42
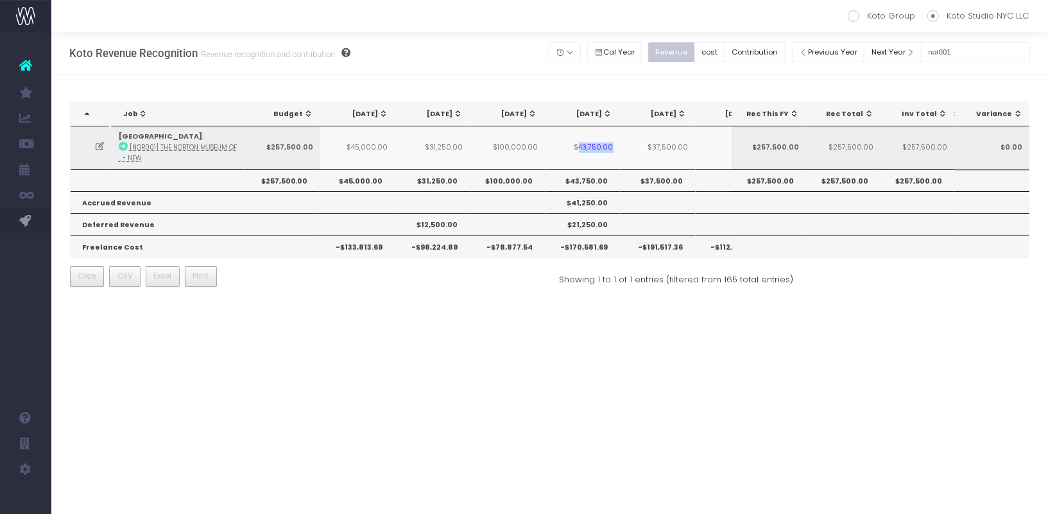
click at [592, 148] on td "$43,750.00" at bounding box center [582, 147] width 75 height 42
